Goal: Find contact information: Find contact information

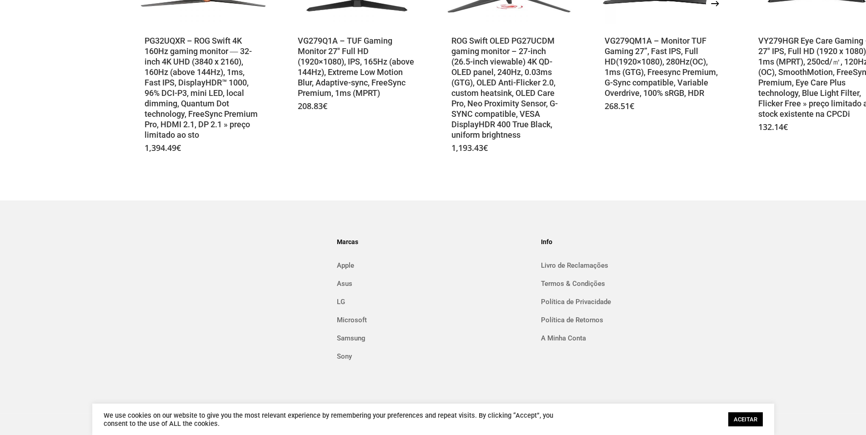
scroll to position [2205, 0]
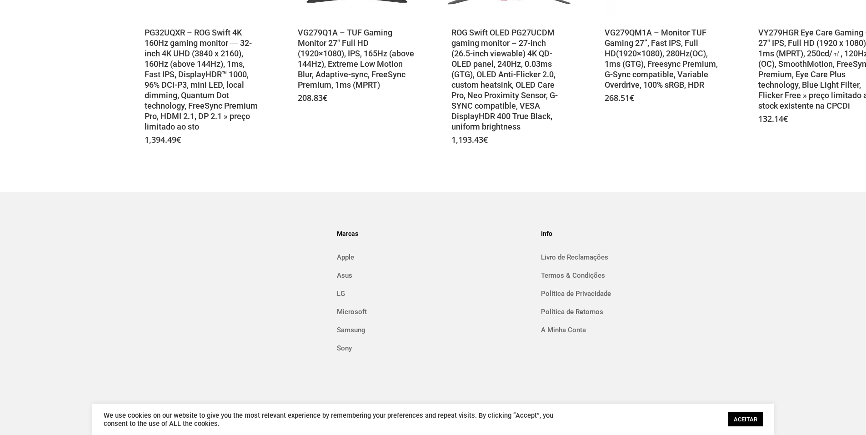
click at [739, 421] on link "ACEITAR" at bounding box center [746, 419] width 35 height 14
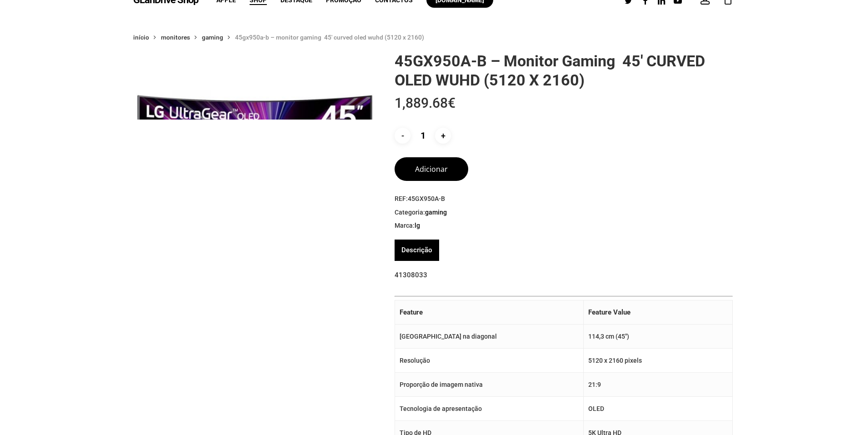
scroll to position [0, 0]
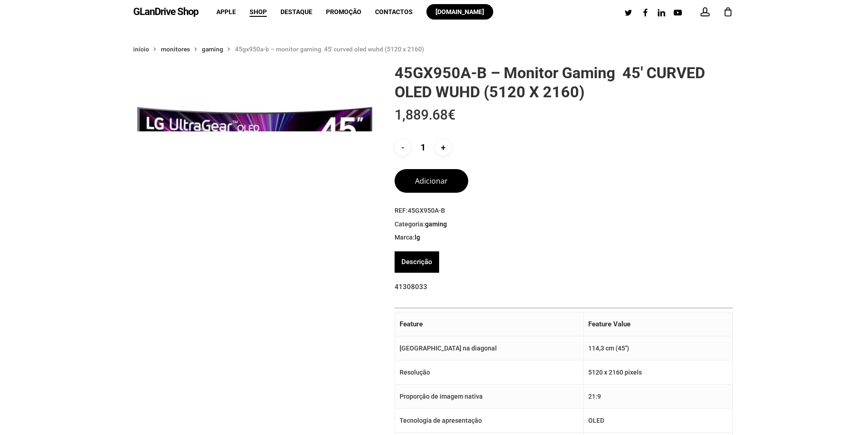
click at [452, 357] on td "[GEOGRAPHIC_DATA] na diagonal" at bounding box center [489, 349] width 189 height 24
click at [388, 11] on span "Contactos" at bounding box center [394, 11] width 38 height 7
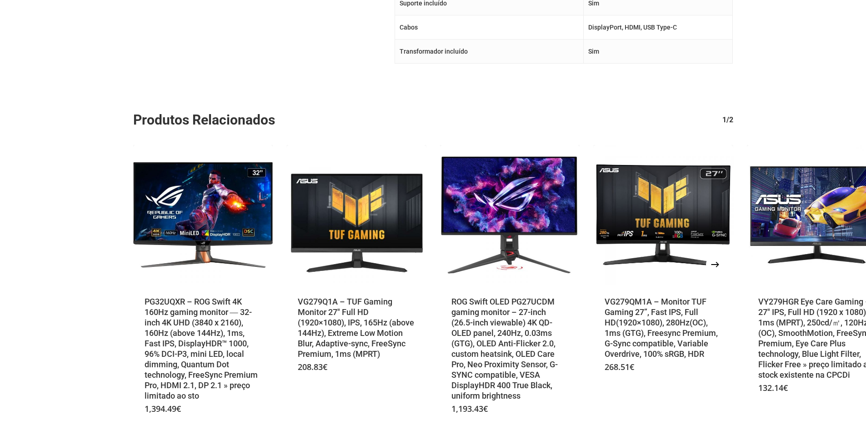
scroll to position [1887, 0]
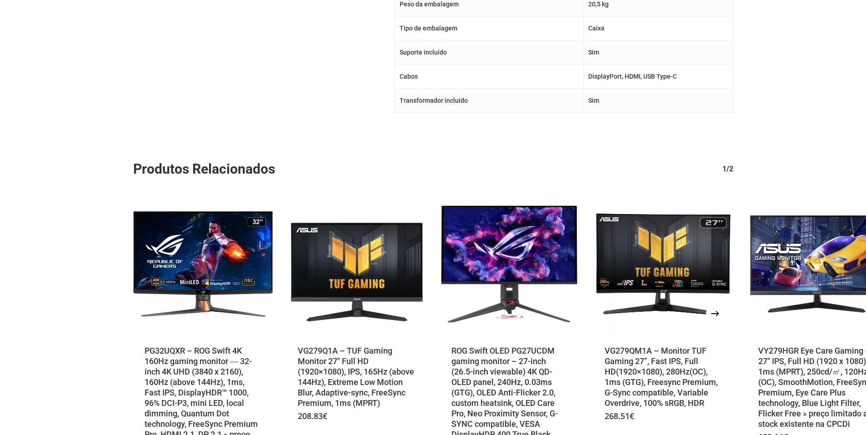
click at [731, 171] on div "1/2" at bounding box center [724, 169] width 20 height 18
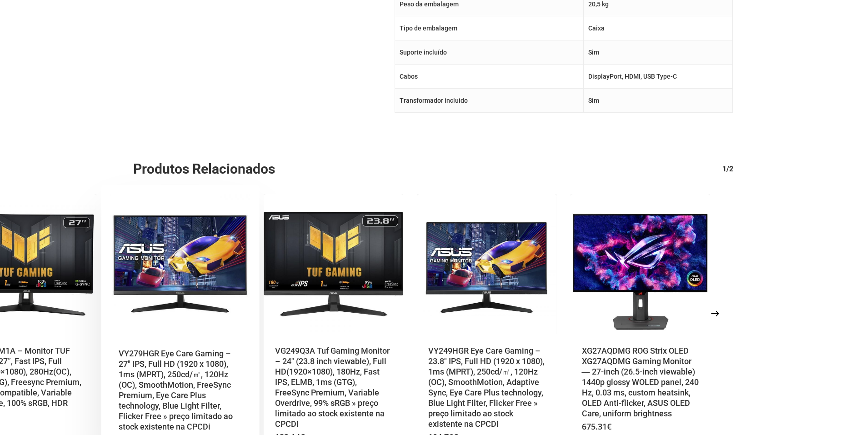
click at [137, 212] on img "VY279HGR Eye Care Gaming – 27" at bounding box center [180, 264] width 140 height 140
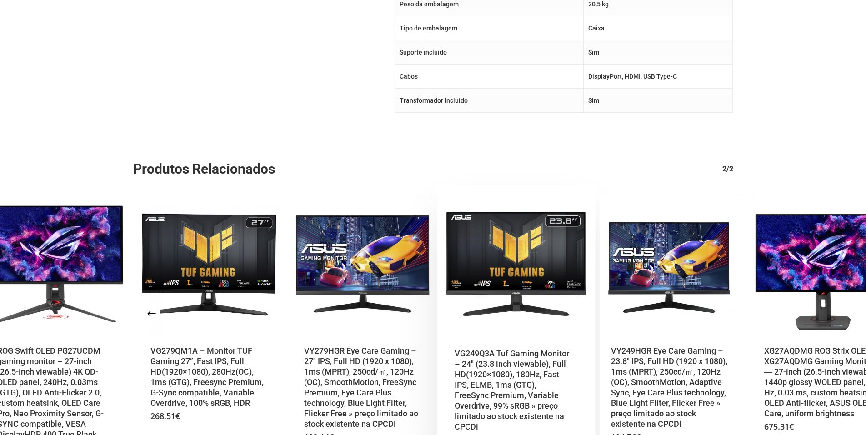
click at [519, 229] on img "VG249Q3A Tuf Gaming Monitor - 24" at bounding box center [516, 264] width 140 height 140
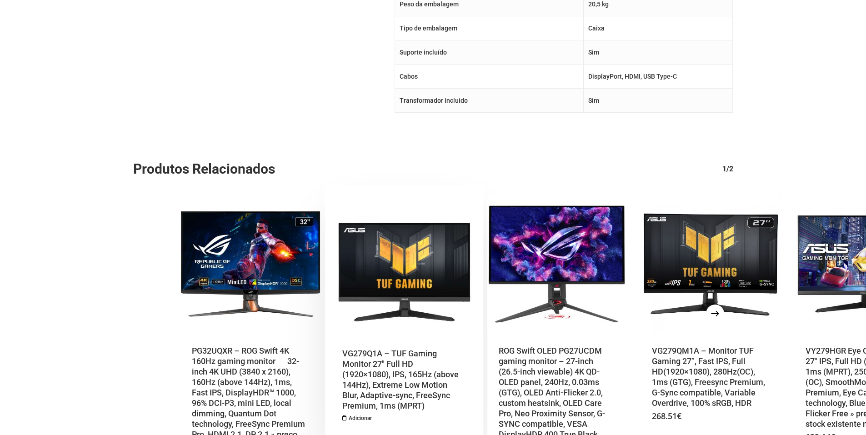
click at [467, 231] on img "VG279Q1A - TUF Gaming Monitor 27" at bounding box center [404, 264] width 140 height 140
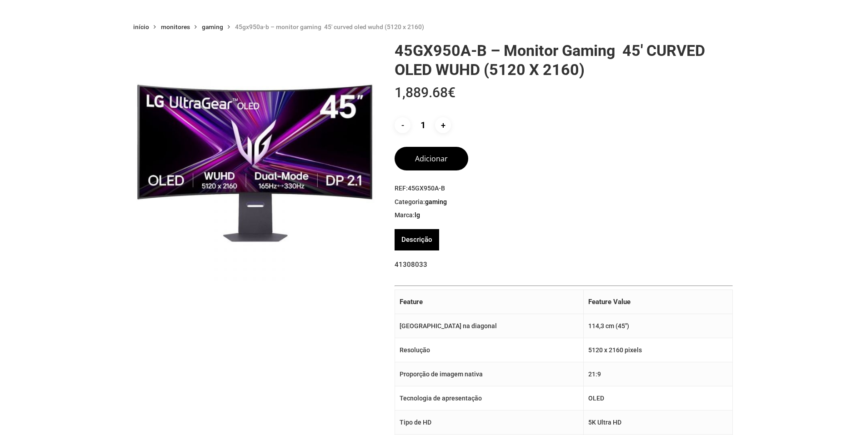
scroll to position [0, 0]
